Goal: Navigation & Orientation: Find specific page/section

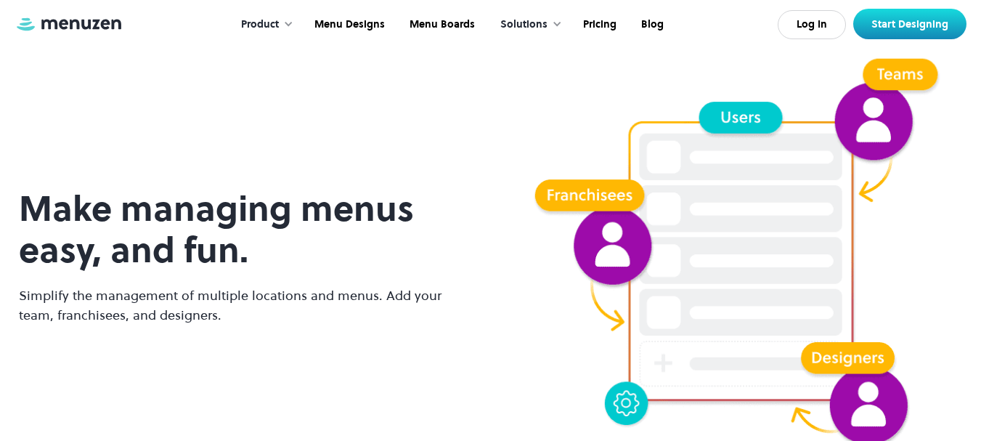
scroll to position [3024, 0]
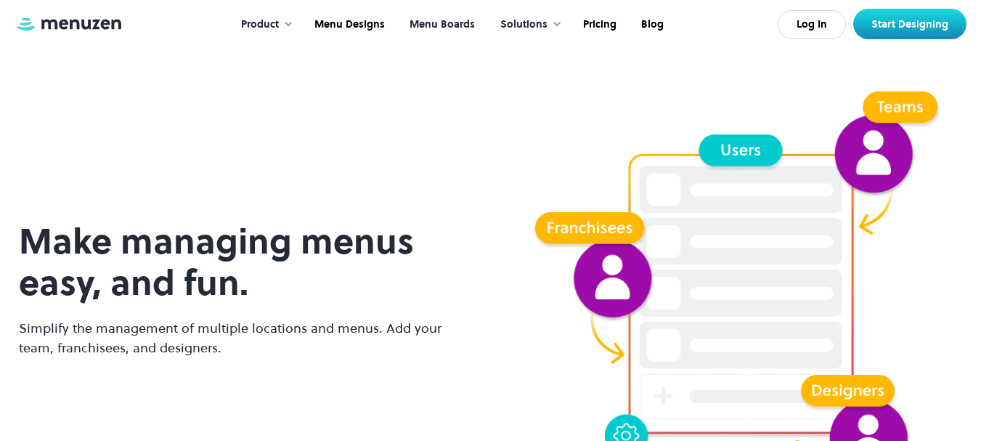
click at [430, 21] on link "Menu Boards" at bounding box center [441, 24] width 90 height 45
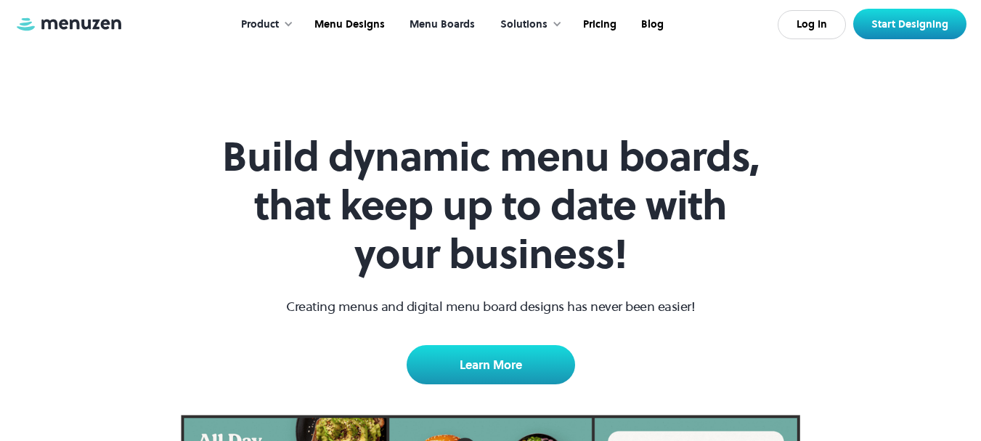
click at [464, 23] on link "Menu Boards" at bounding box center [441, 24] width 90 height 45
